Goal: Navigation & Orientation: Find specific page/section

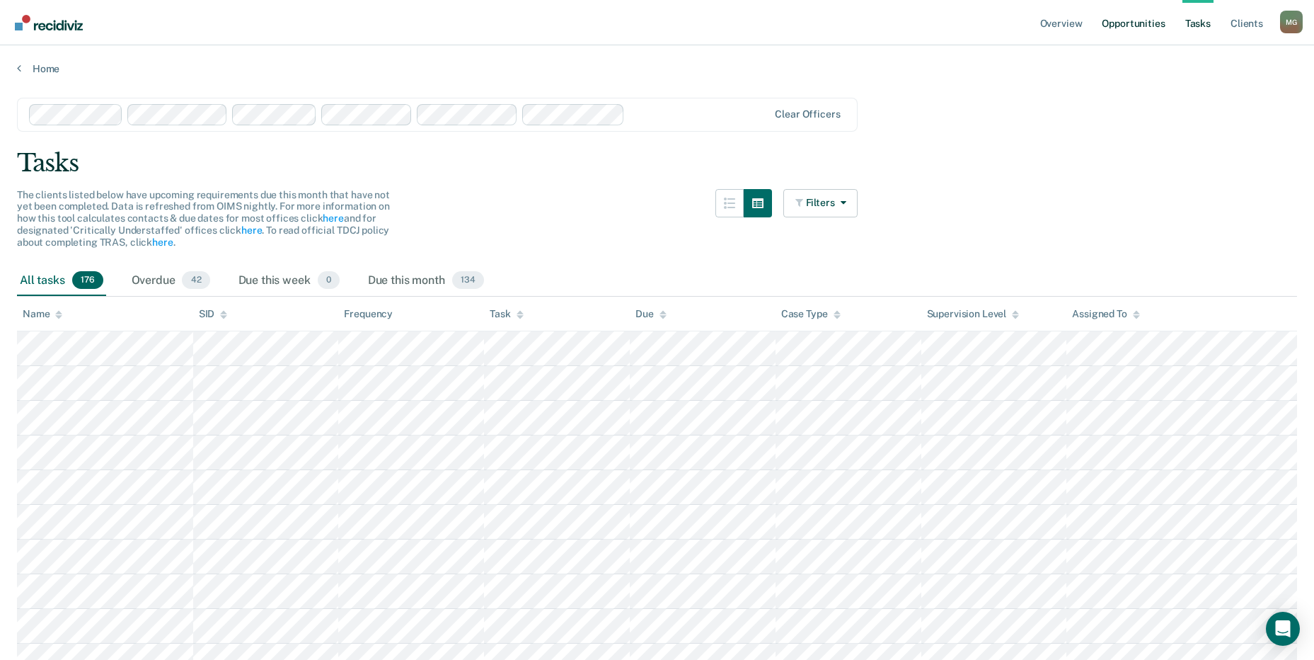
click at [1136, 24] on link "Opportunities" at bounding box center [1133, 22] width 69 height 45
